Goal: Transaction & Acquisition: Register for event/course

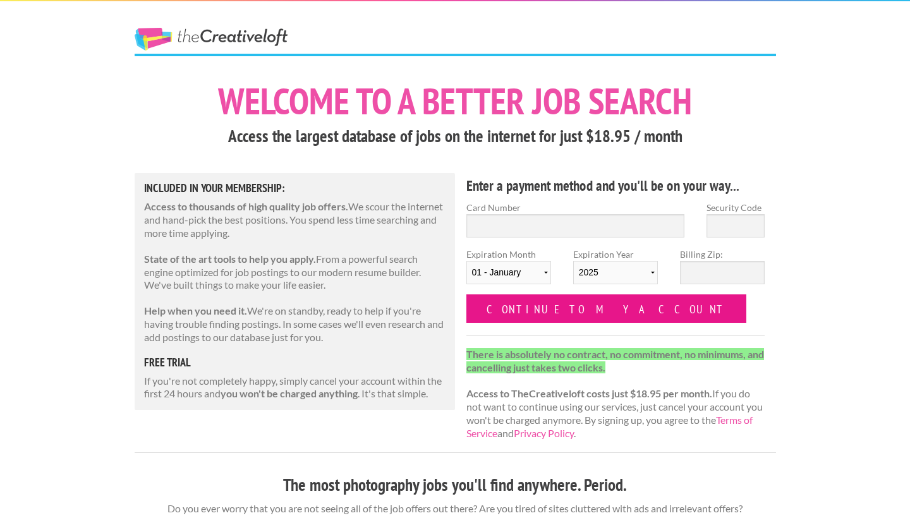
click at [562, 318] on input "Continue to my account" at bounding box center [606, 309] width 281 height 28
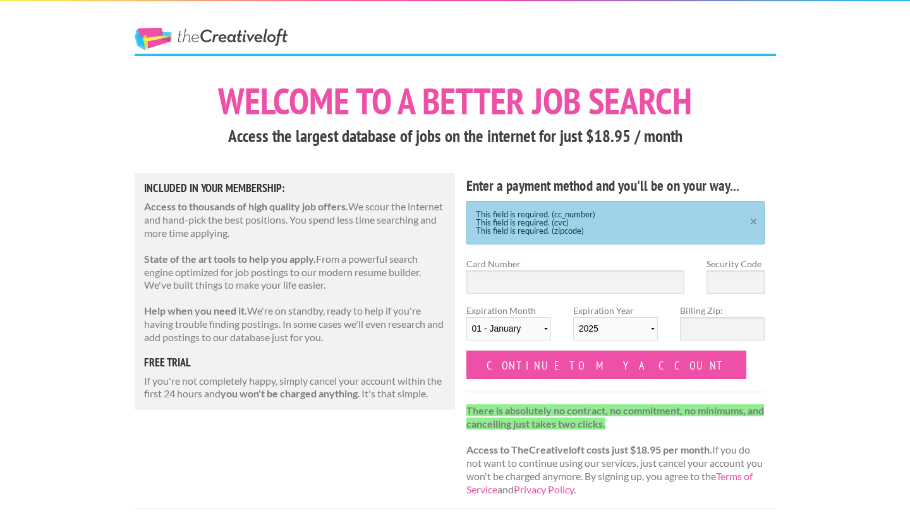
click at [750, 216] on link "×" at bounding box center [754, 220] width 16 height 8
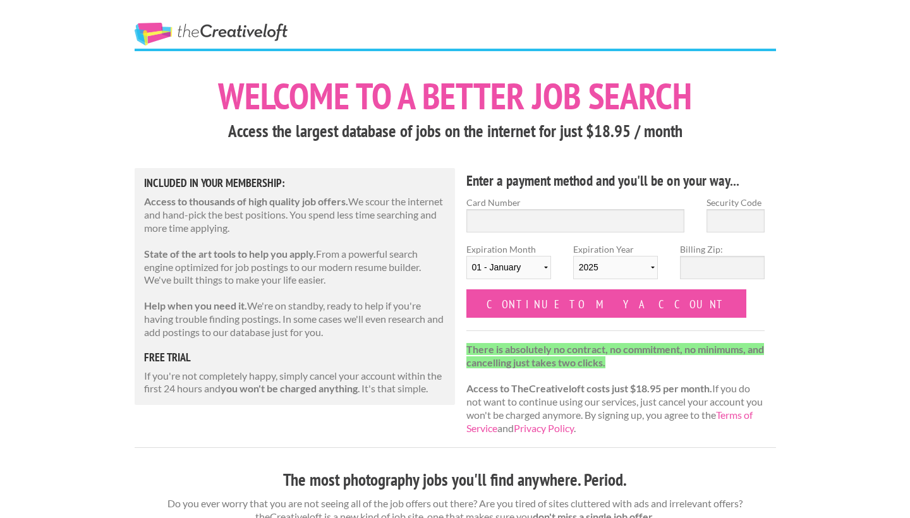
scroll to position [4, 0]
click at [540, 221] on input "Card Number" at bounding box center [575, 221] width 219 height 23
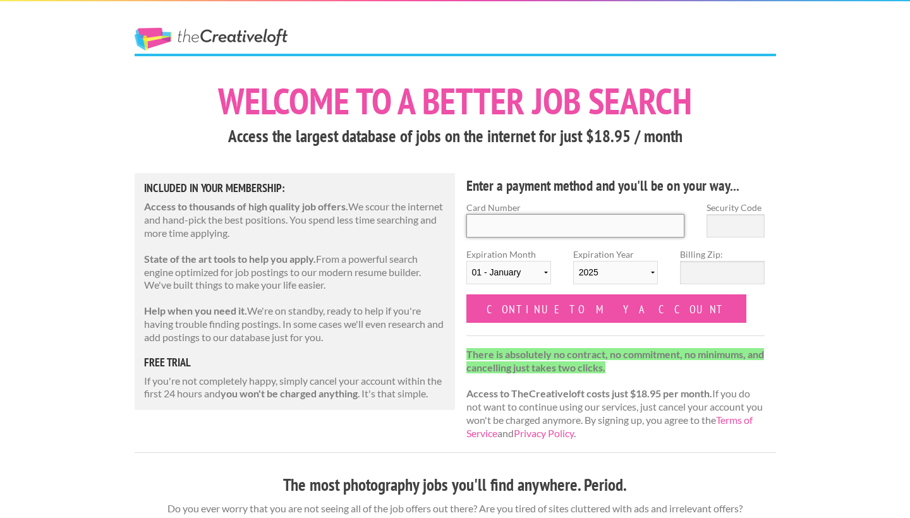
click at [563, 223] on input "Card Number" at bounding box center [575, 225] width 219 height 23
type input "[CREDIT_CARD_NUMBER]"
click at [722, 228] on input "Security Code" at bounding box center [736, 225] width 58 height 23
type input "476"
click at [712, 270] on input "Billing Zip:" at bounding box center [722, 272] width 85 height 23
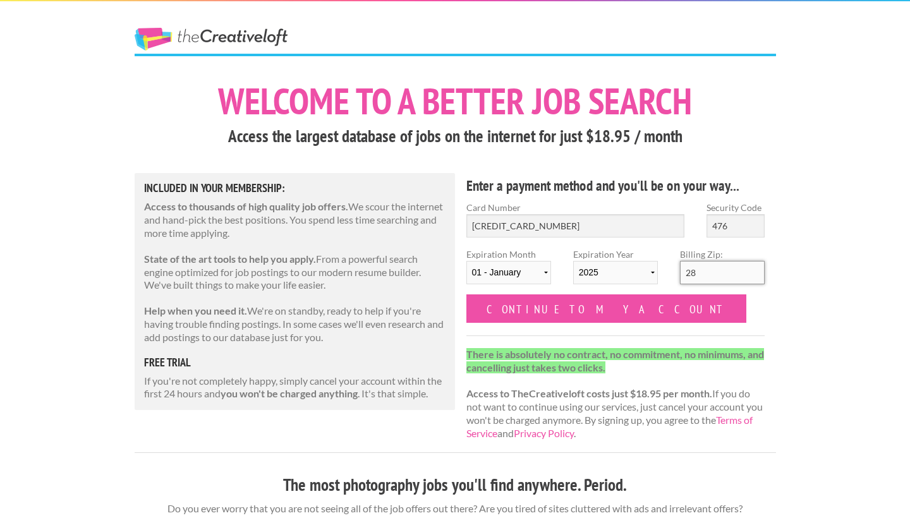
type input "2"
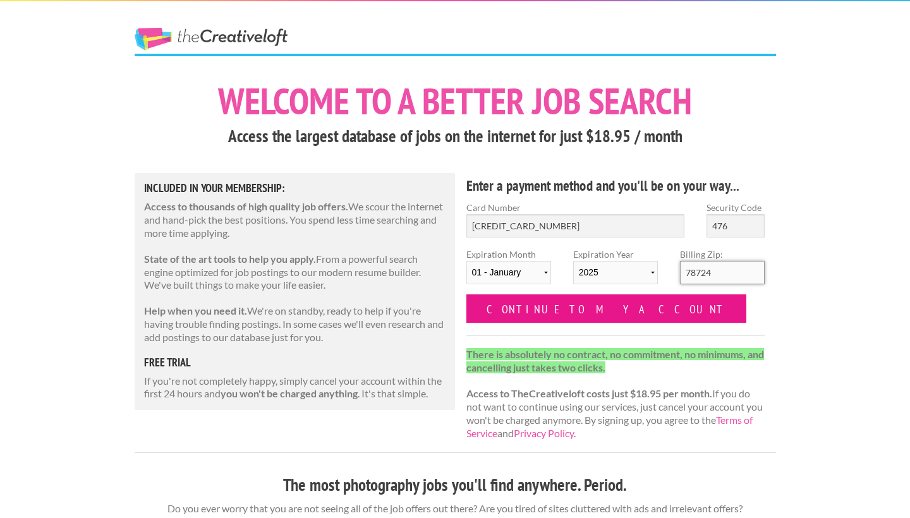
type input "78724"
click at [564, 314] on input "Continue to my account" at bounding box center [606, 309] width 281 height 28
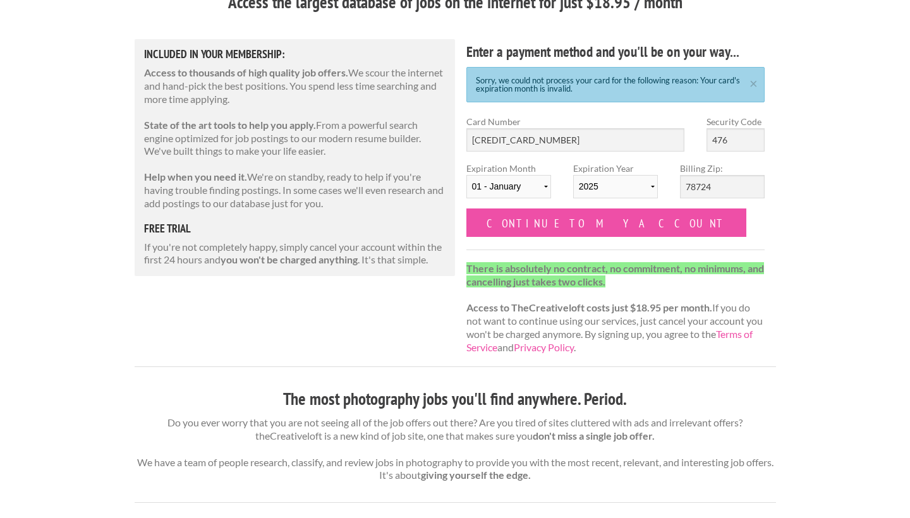
scroll to position [143, 0]
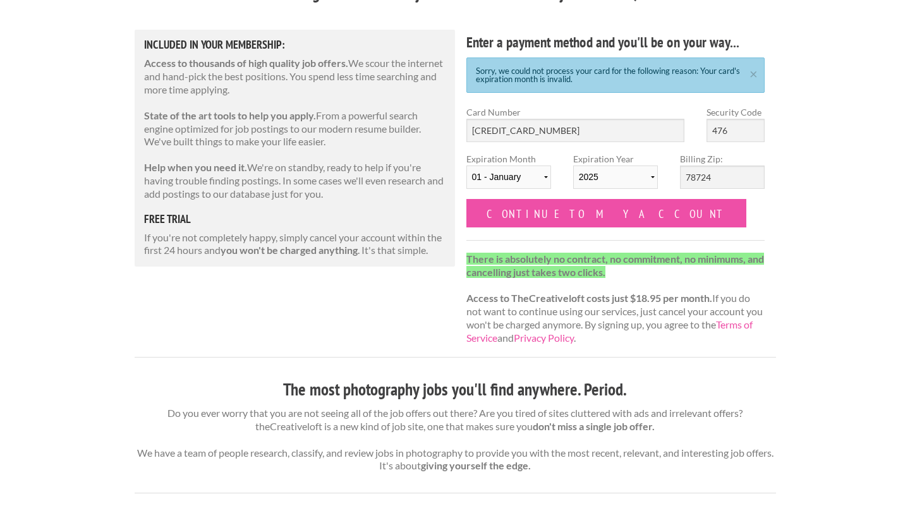
click at [539, 232] on div "Enter a payment method and you'll be on your way... Sorry, we could not process…" at bounding box center [615, 193] width 321 height 327
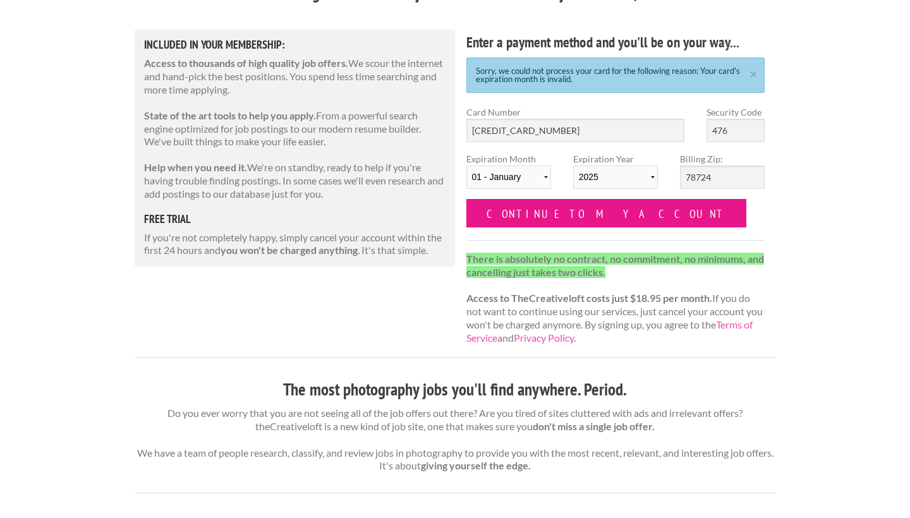
click at [540, 210] on input "Continue to my account" at bounding box center [606, 213] width 281 height 28
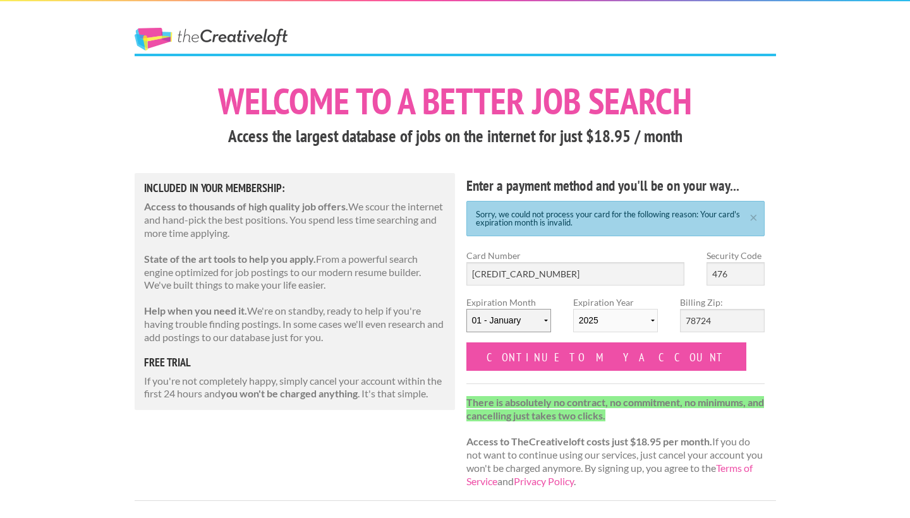
select select "08"
select select "2030"
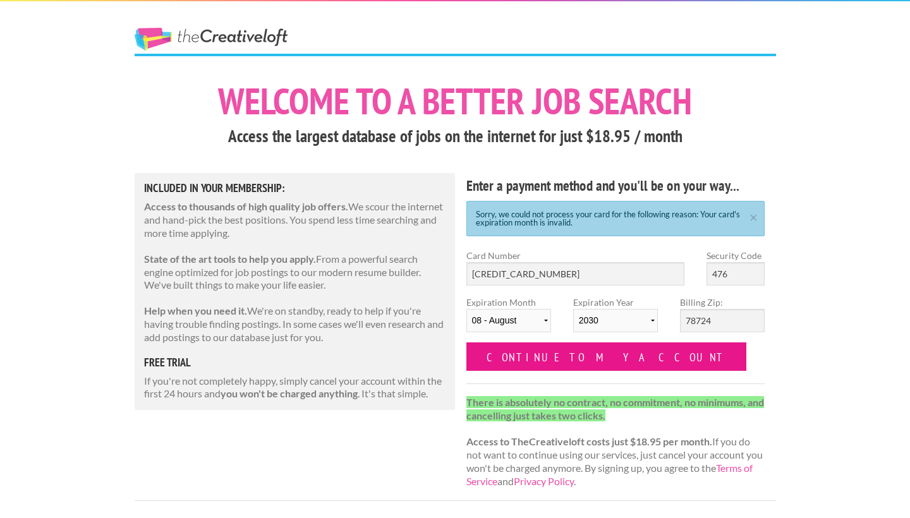
click at [576, 356] on input "Continue to my account" at bounding box center [606, 357] width 281 height 28
click at [578, 354] on input "Continue to my account" at bounding box center [606, 357] width 281 height 28
click at [578, 366] on input "Continue to my account" at bounding box center [606, 357] width 281 height 28
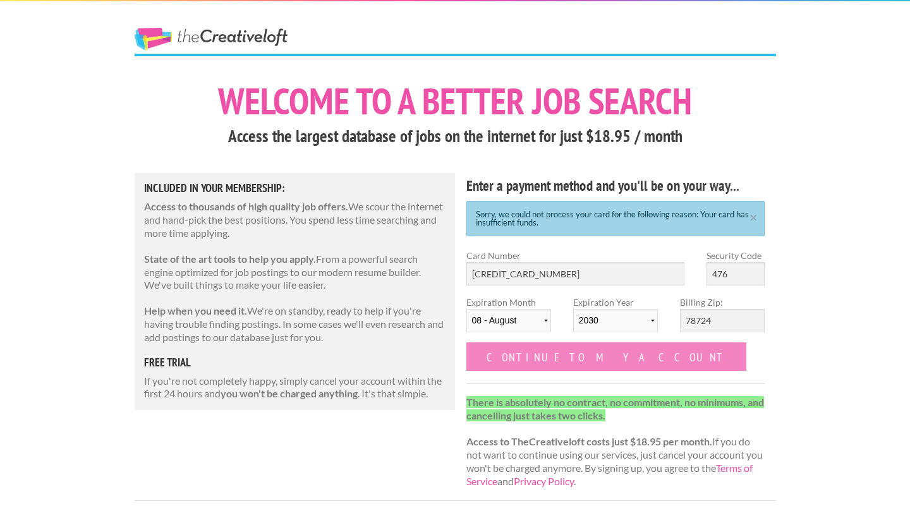
click at [578, 366] on input "Continue to my account" at bounding box center [606, 357] width 281 height 28
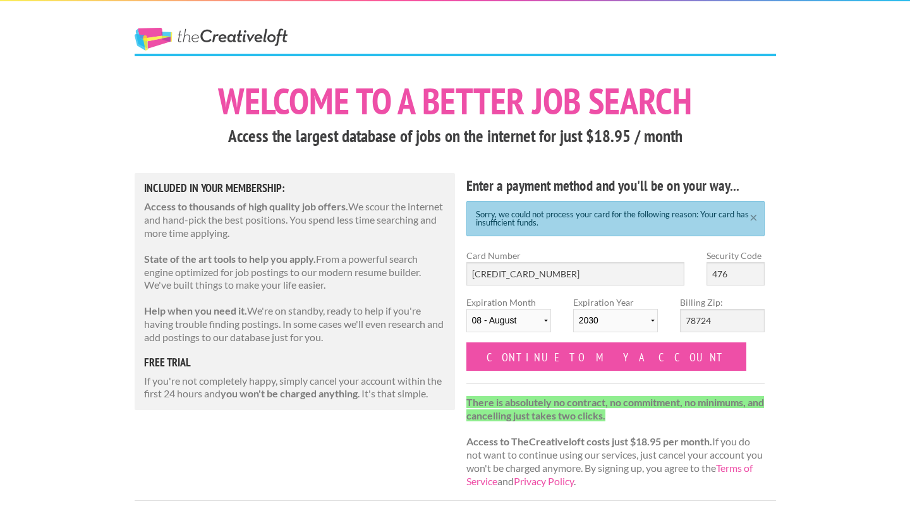
click at [752, 219] on link "×" at bounding box center [754, 216] width 16 height 8
